Goal: Task Accomplishment & Management: Complete application form

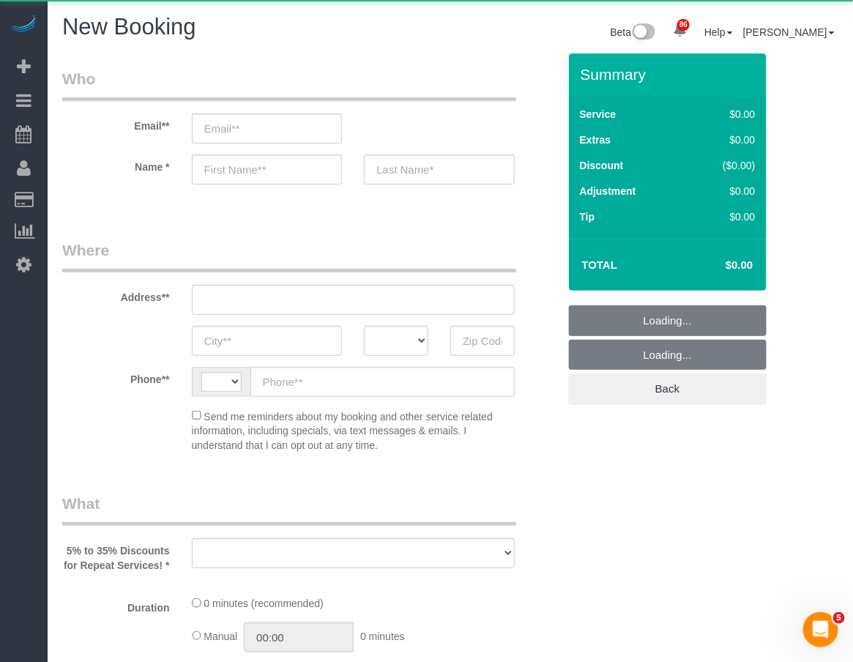
select select "string:[GEOGRAPHIC_DATA]"
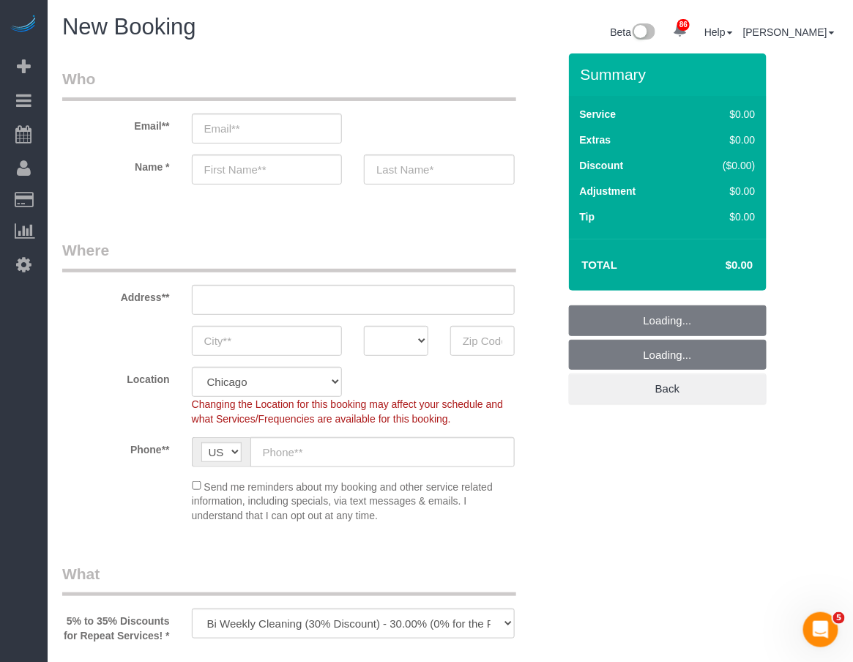
select select "object:5332"
select select "512"
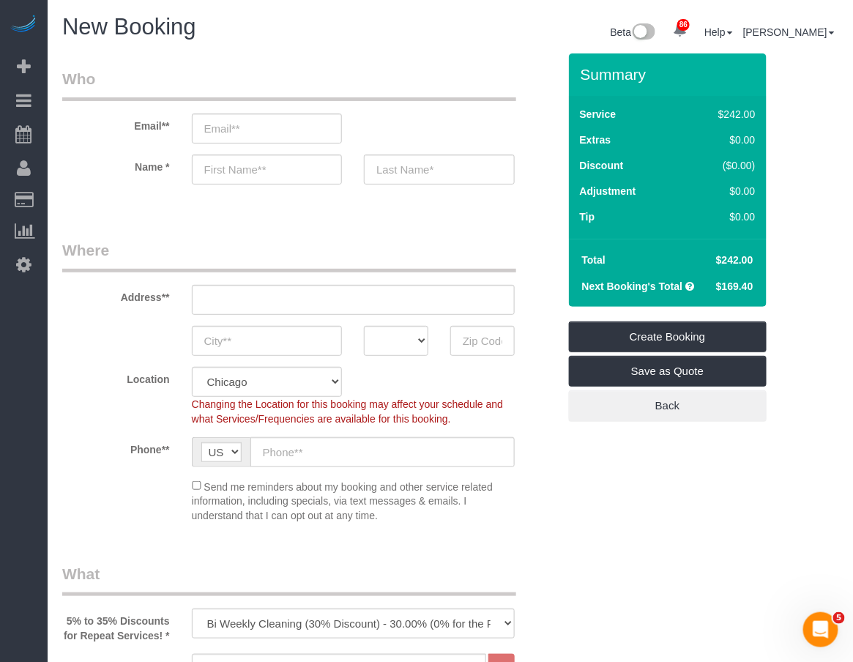
drag, startPoint x: 493, startPoint y: 264, endPoint x: 477, endPoint y: 247, distance: 22.8
click at [491, 265] on legend "Where" at bounding box center [289, 255] width 454 height 33
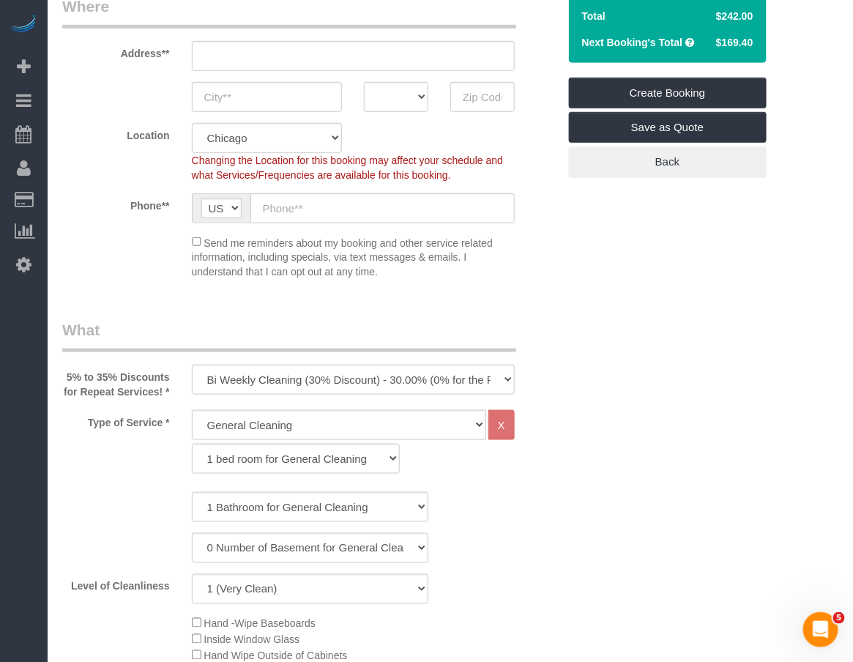
scroll to position [406, 0]
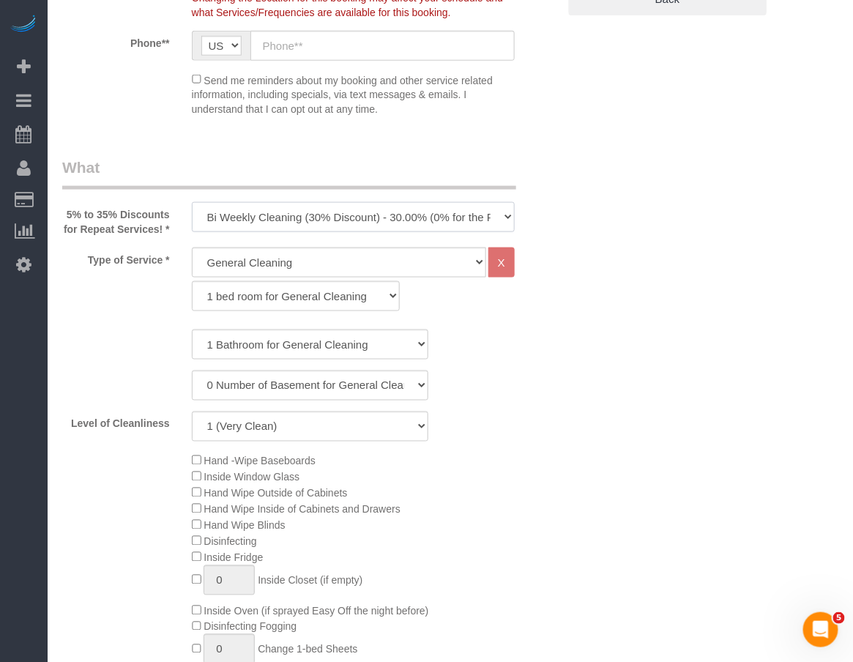
click at [247, 208] on select "One Time Cleaning Weekly Cleaning (35% Discount) - 35.00% (0% for the First Boo…" at bounding box center [353, 217] width 323 height 30
select select "object:5333"
click at [192, 202] on select "One Time Cleaning Weekly Cleaning (35% Discount) - 35.00% (0% for the First Boo…" at bounding box center [353, 217] width 323 height 30
click at [554, 319] on div "Type of Service * General Cleaning Deep Cleaning Move-in / Move-out Cleaning CO…" at bounding box center [310, 282] width 518 height 71
click at [316, 311] on select "1 bed room for General Cleaning 2 bed room for General Cleaning 3 bed room for …" at bounding box center [296, 296] width 208 height 30
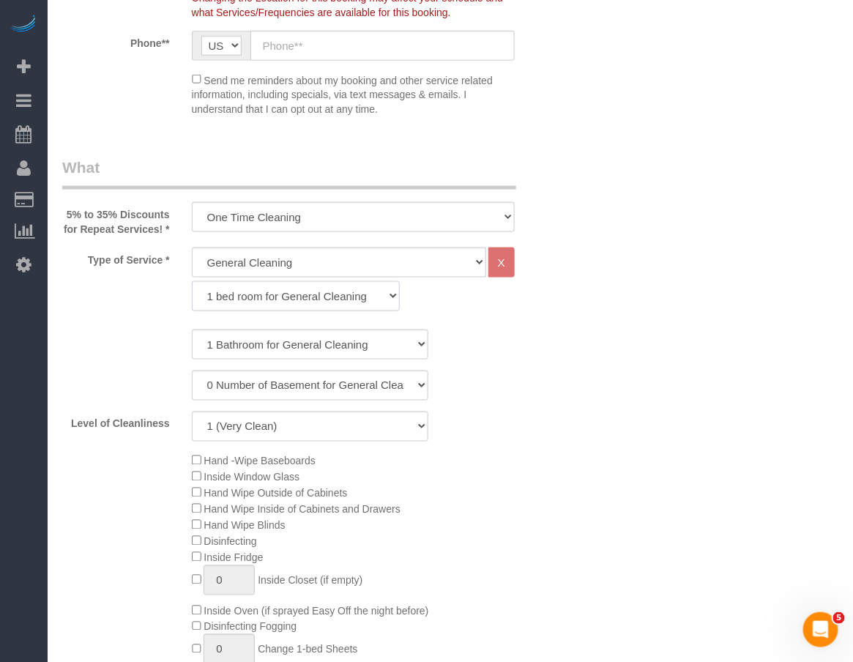
select select "288"
click at [192, 295] on select "1 bed room for General Cleaning 2 bed room for General Cleaning 3 bed room for …" at bounding box center [296, 296] width 208 height 30
click at [302, 360] on select "1 Bathroom for General Cleaning 2 Bathroom for General Cleanings 3 Bathroom for…" at bounding box center [310, 345] width 237 height 30
select select "4"
click at [192, 343] on select "1 Bathroom for General Cleaning 2 Bathroom for General Cleanings 3 Bathroom for…" at bounding box center [310, 345] width 237 height 30
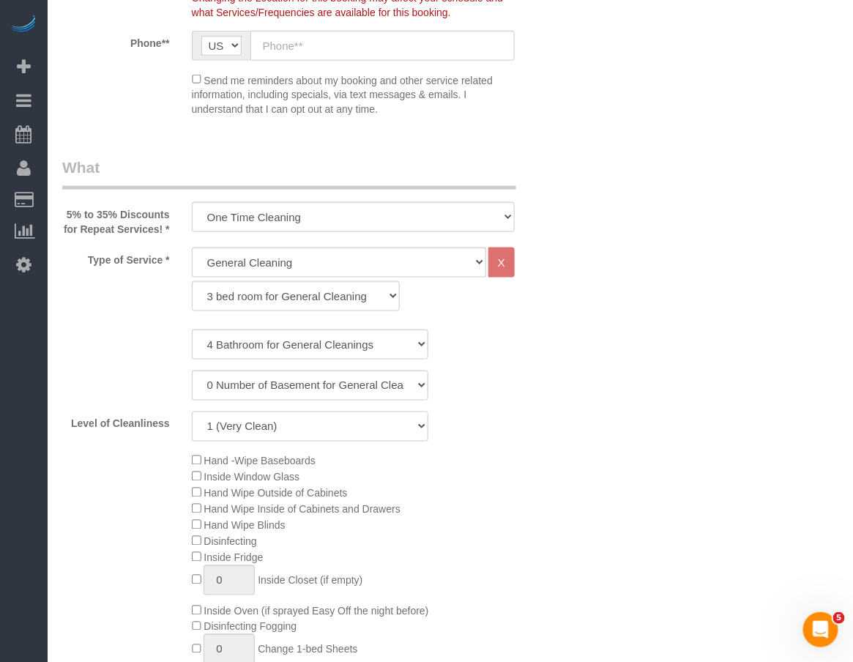
click at [297, 442] on select "1 (Very Clean) 2 3 4 5 (Average Condition) 6 7 8 9 10 (Extremely Dirty)" at bounding box center [310, 427] width 237 height 30
select select "5"
click at [192, 425] on select "1 (Very Clean) 2 3 4 5 (Average Condition) 6 7 8 9 10 (Extremely Dirty)" at bounding box center [310, 427] width 237 height 30
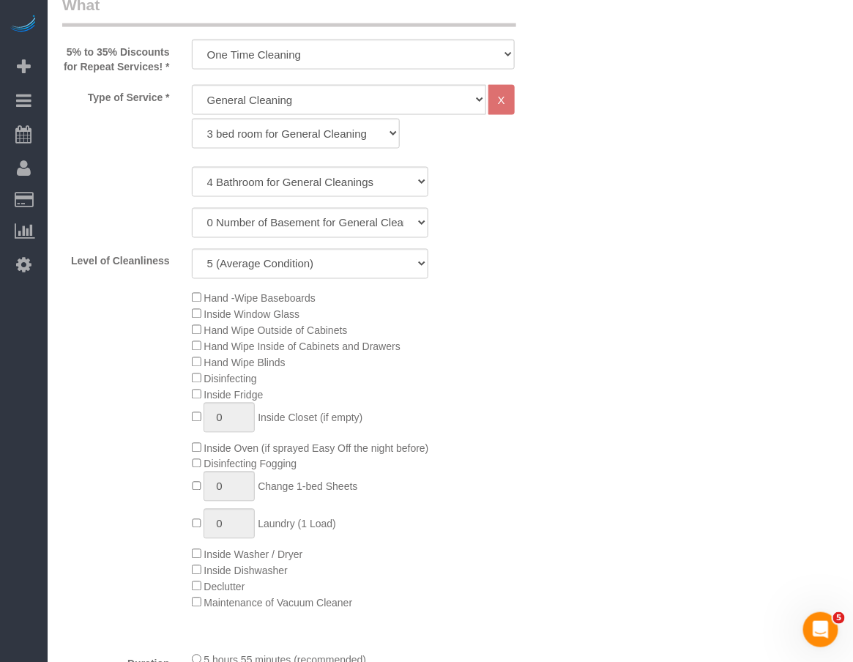
scroll to position [488, 0]
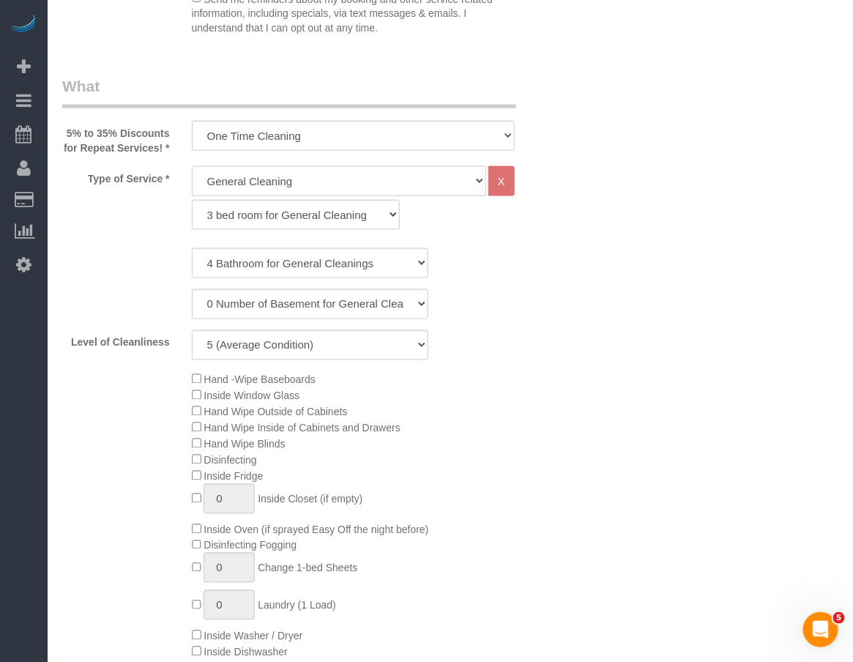
click at [354, 191] on select "General Cleaning Deep Cleaning Move-in / Move-out Cleaning COUNTS Cleaning" at bounding box center [339, 181] width 294 height 30
select select "513"
click at [192, 180] on select "General Cleaning Deep Cleaning Move-in / Move-out Cleaning COUNTS Cleaning" at bounding box center [339, 181] width 294 height 30
select select "291"
select select "5"
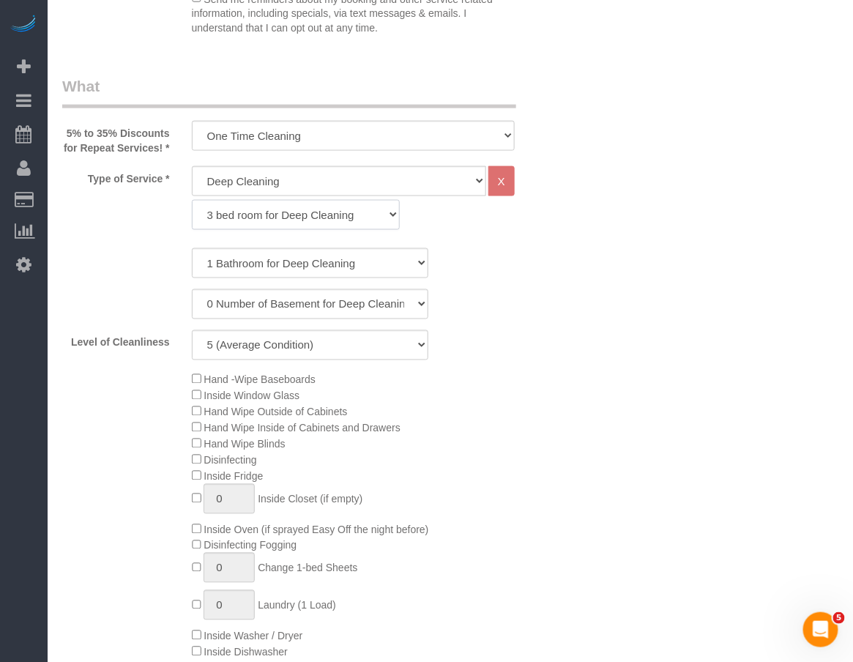
click at [312, 228] on select "1 bed room for Deep Cleaning 2 bed room for Deep Cleaning 3 bed room for Deep C…" at bounding box center [296, 215] width 208 height 30
select select "293"
click at [192, 214] on select "1 bed room for Deep Cleaning 2 bed room for Deep Cleaning 3 bed room for Deep C…" at bounding box center [296, 215] width 208 height 30
select select "5"
click at [297, 278] on select "1 Bathroom for Deep Cleaning 2 Bathroom for Deep Cleanings 3 Bathroom for Deep …" at bounding box center [310, 263] width 237 height 30
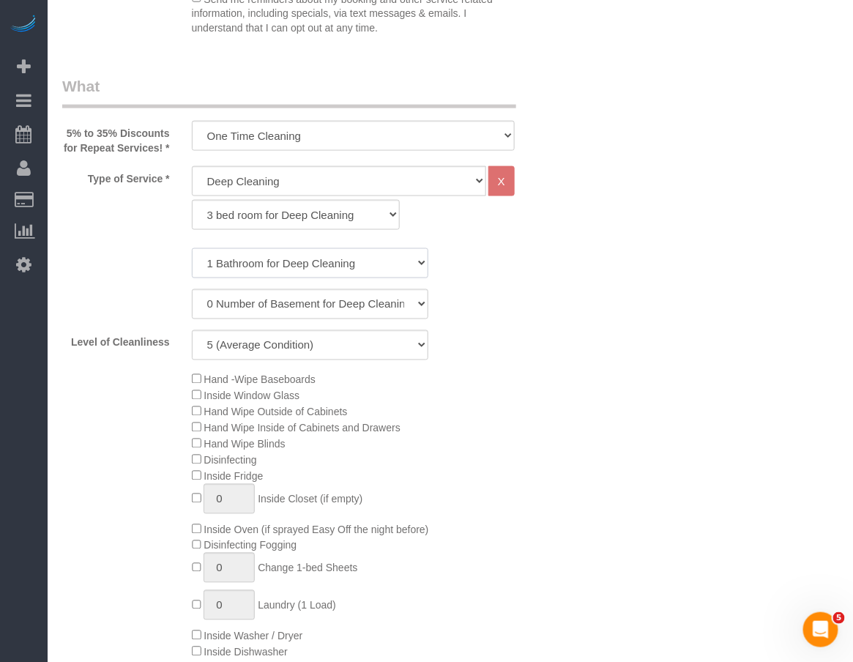
select select "4"
click at [192, 262] on select "1 Bathroom for Deep Cleaning 2 Bathroom for Deep Cleanings 3 Bathroom for Deep …" at bounding box center [310, 263] width 237 height 30
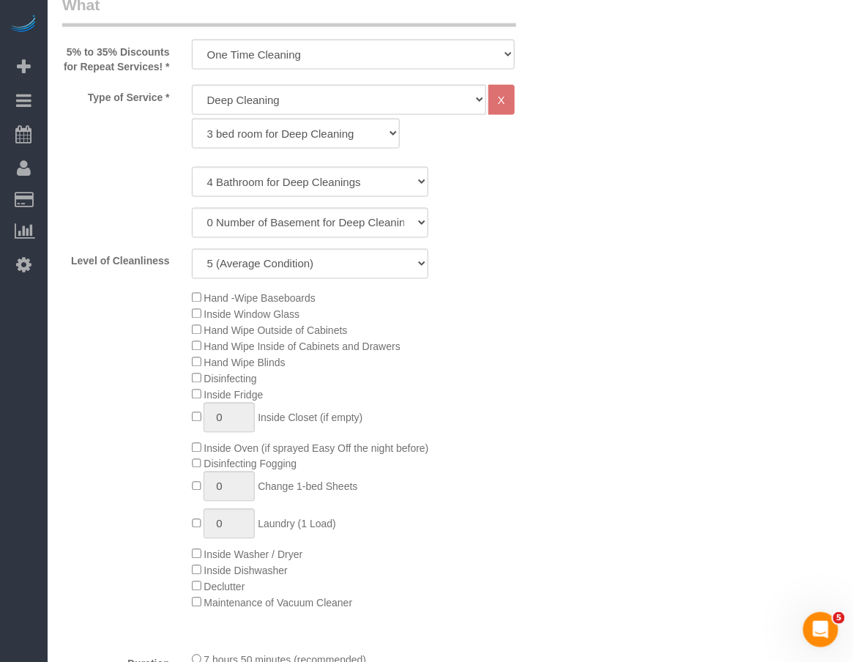
scroll to position [976, 0]
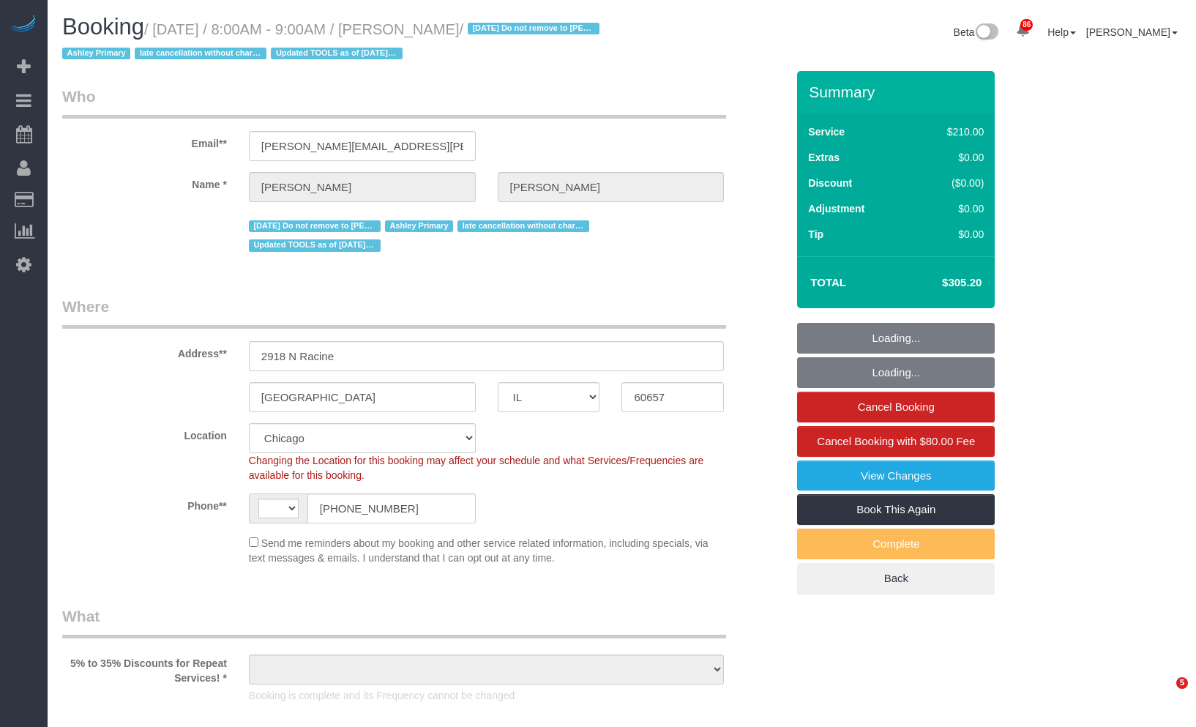
select select "IL"
select select "string:fspay-1455eeb4-d992-4c7c-a082-5b71c23a100a"
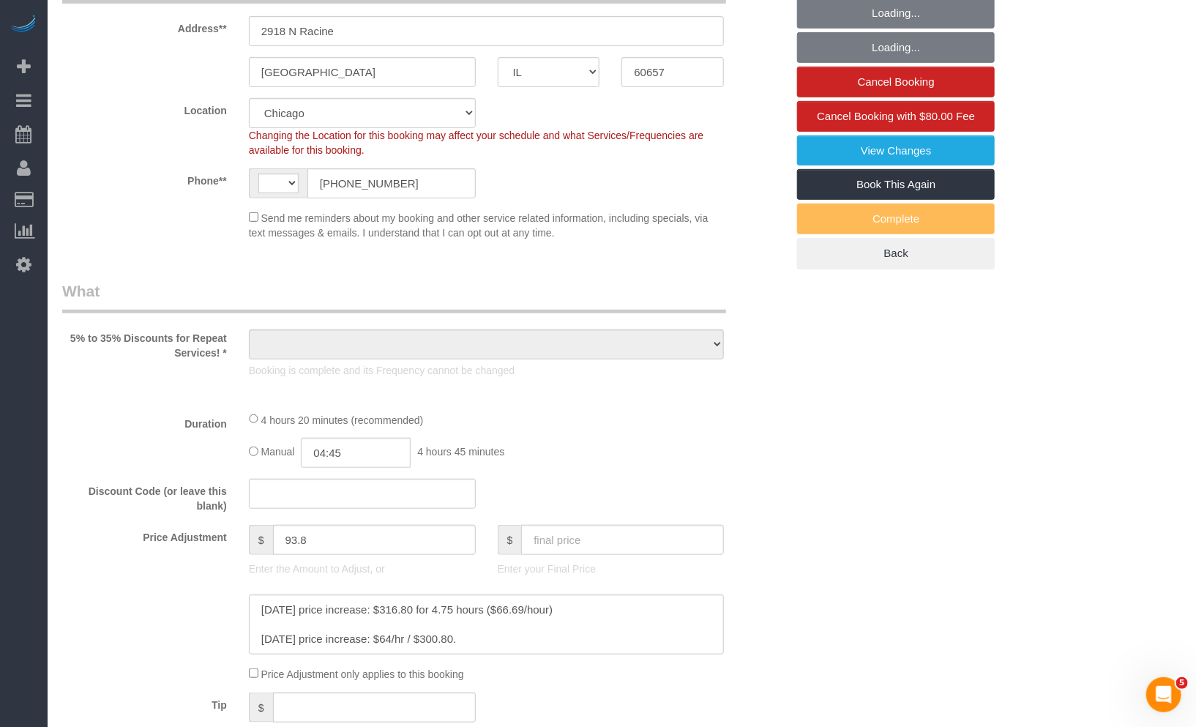
select select "512"
select select "4"
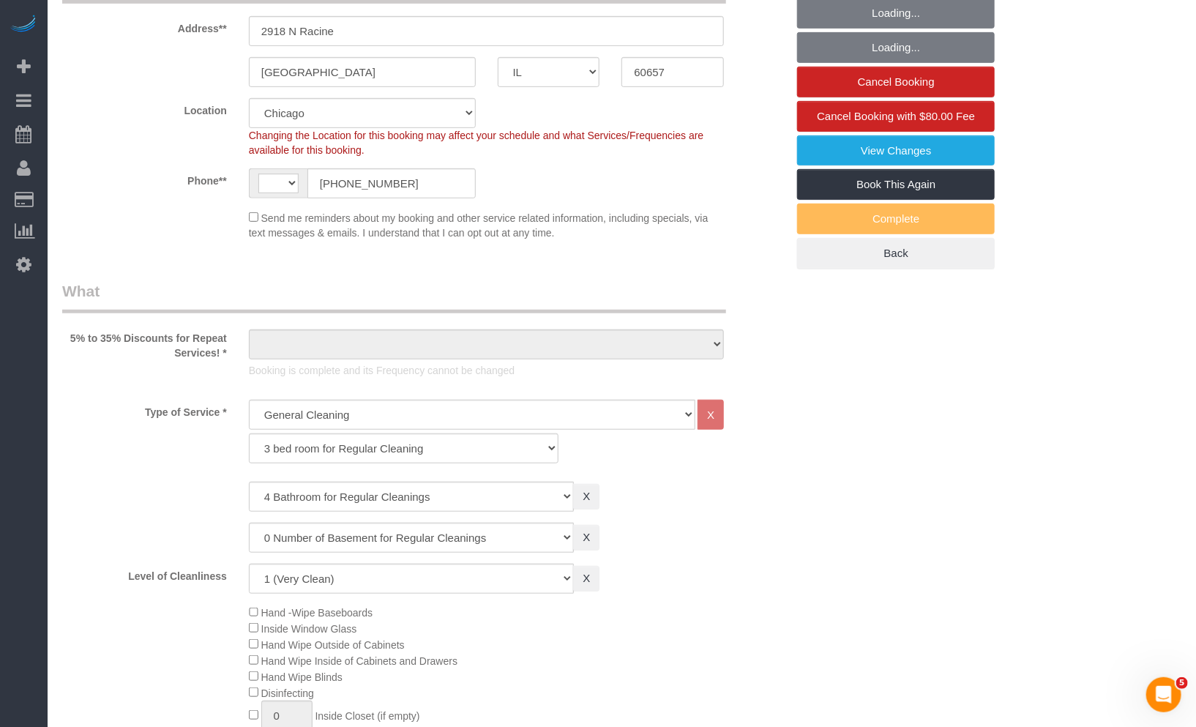
scroll to position [81, 0]
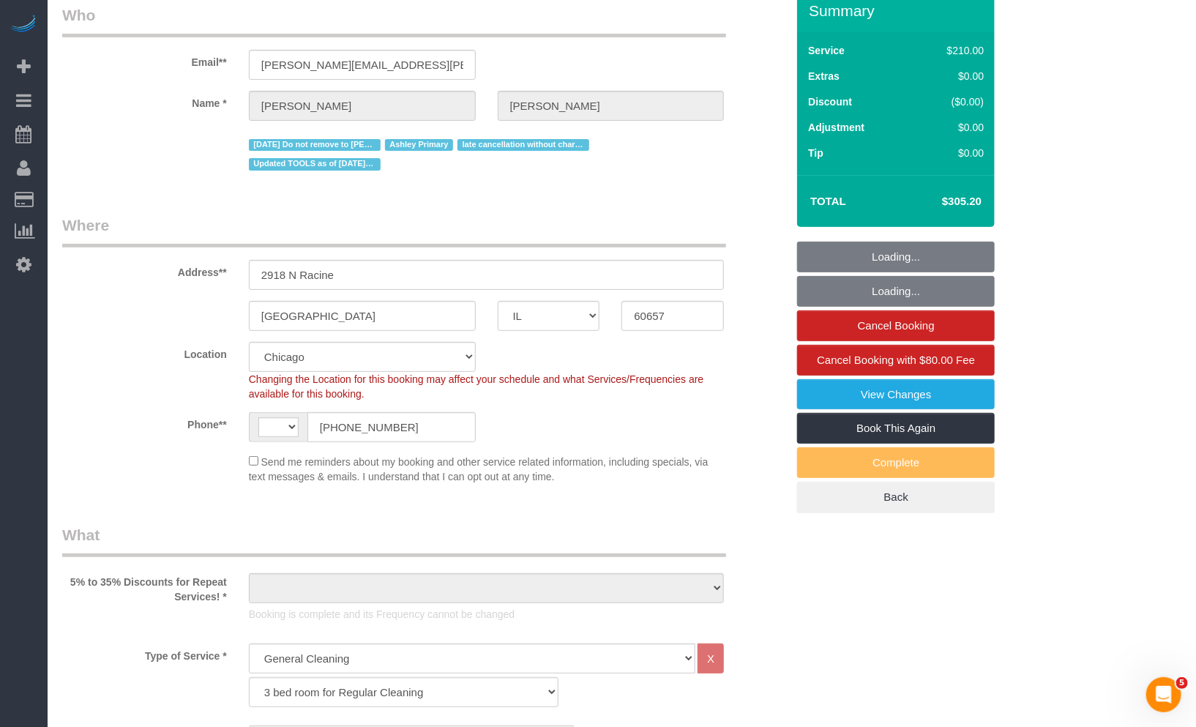
select select "string:[GEOGRAPHIC_DATA]"
select select "object:1292"
select select "spot1"
select select "number:1"
select select "number:66"
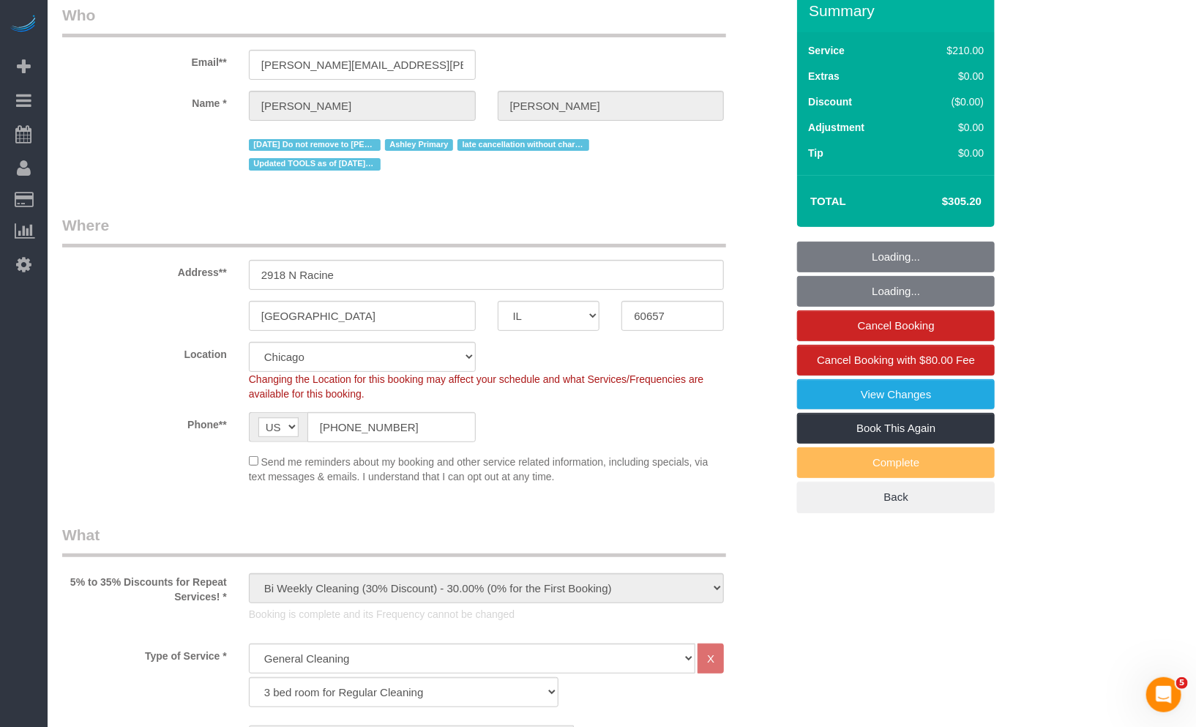
select select "number:139"
select select "number:106"
select select "4"
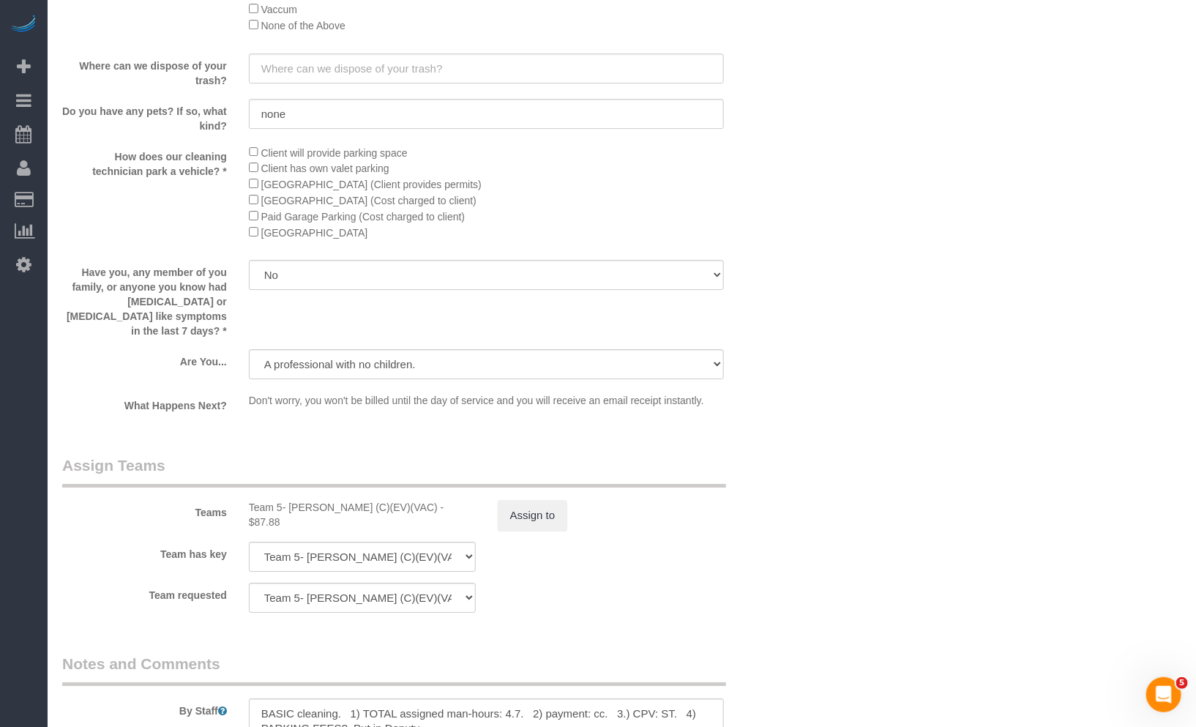
scroll to position [2512, 0]
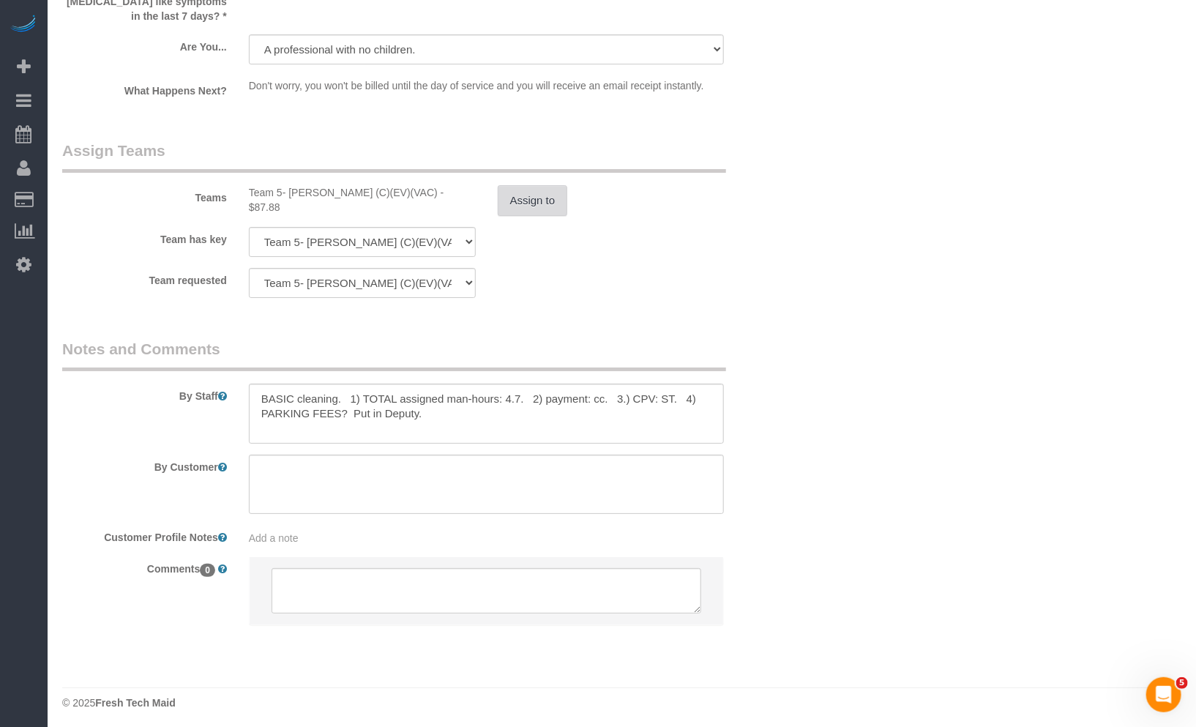
click at [554, 204] on button "Assign to" at bounding box center [533, 200] width 70 height 31
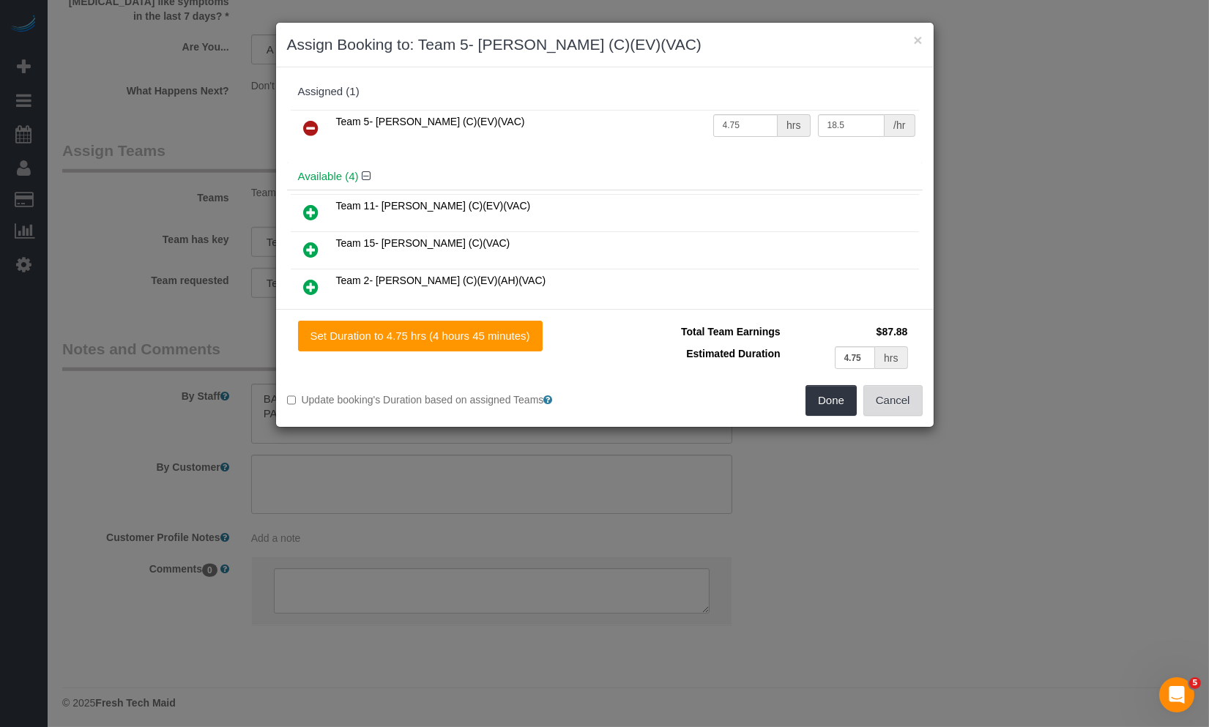
click at [897, 394] on button "Cancel" at bounding box center [892, 400] width 59 height 31
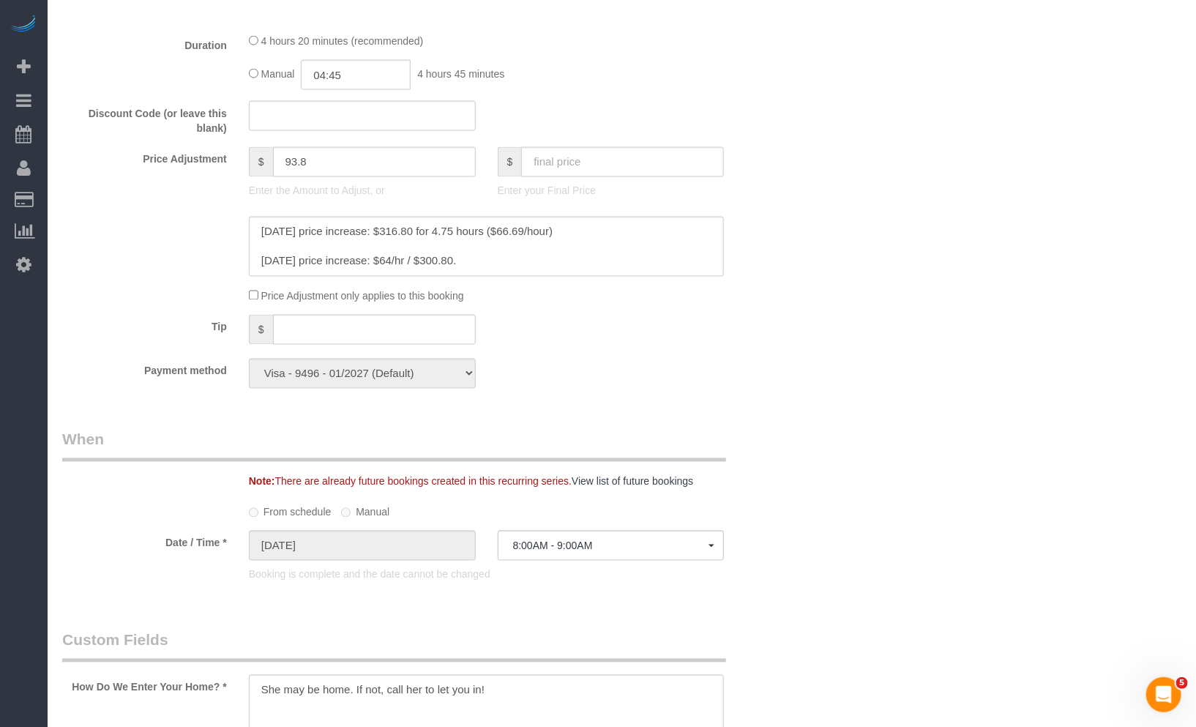
scroll to position [1047, 0]
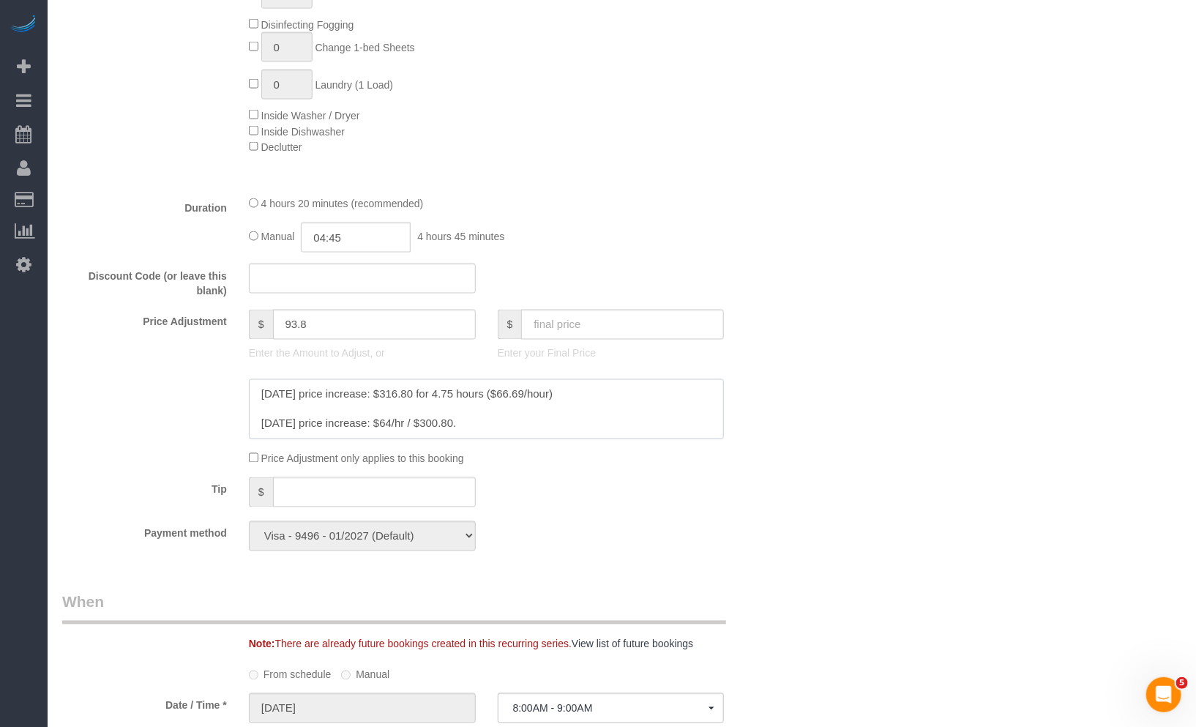
drag, startPoint x: 557, startPoint y: 395, endPoint x: 528, endPoint y: 398, distance: 29.4
click at [528, 398] on textarea at bounding box center [487, 409] width 476 height 60
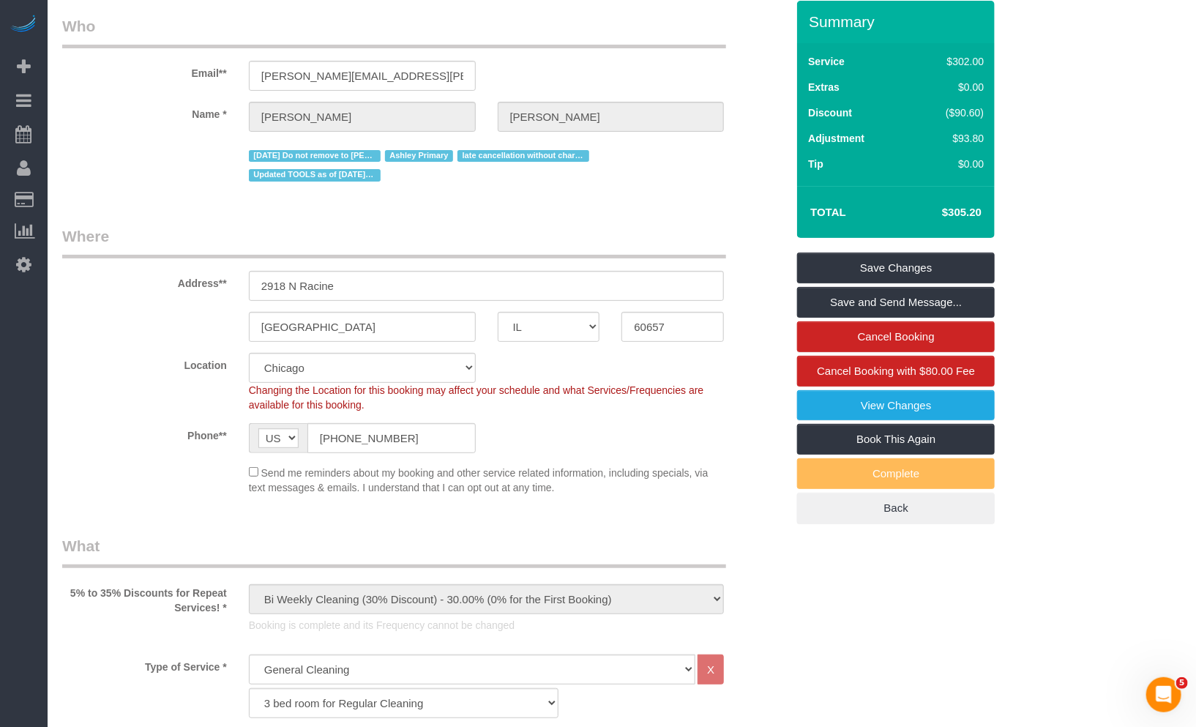
scroll to position [0, 0]
